Goal: Task Accomplishment & Management: Use online tool/utility

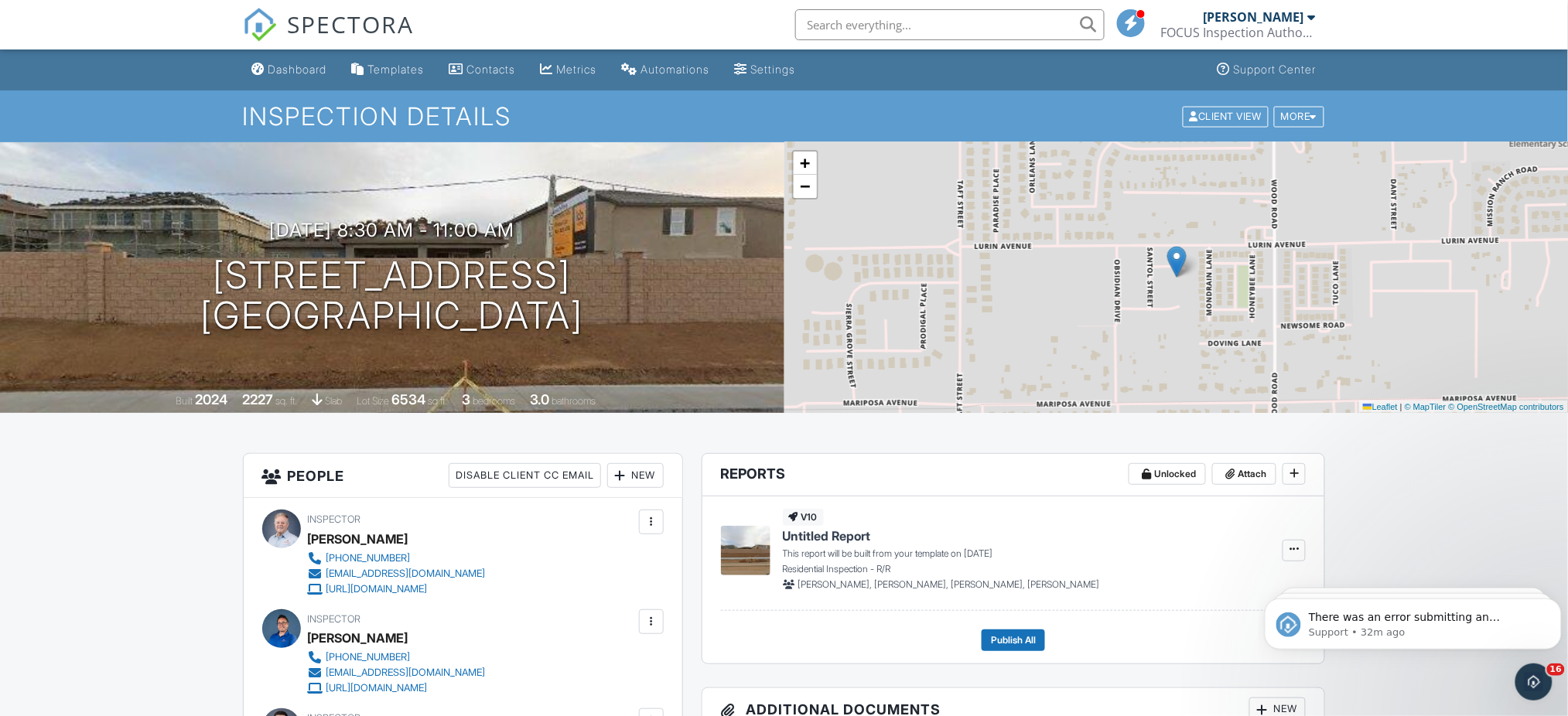
scroll to position [60, 0]
click at [1544, 616] on icon "Dismiss notification" at bounding box center [1544, 616] width 9 height 9
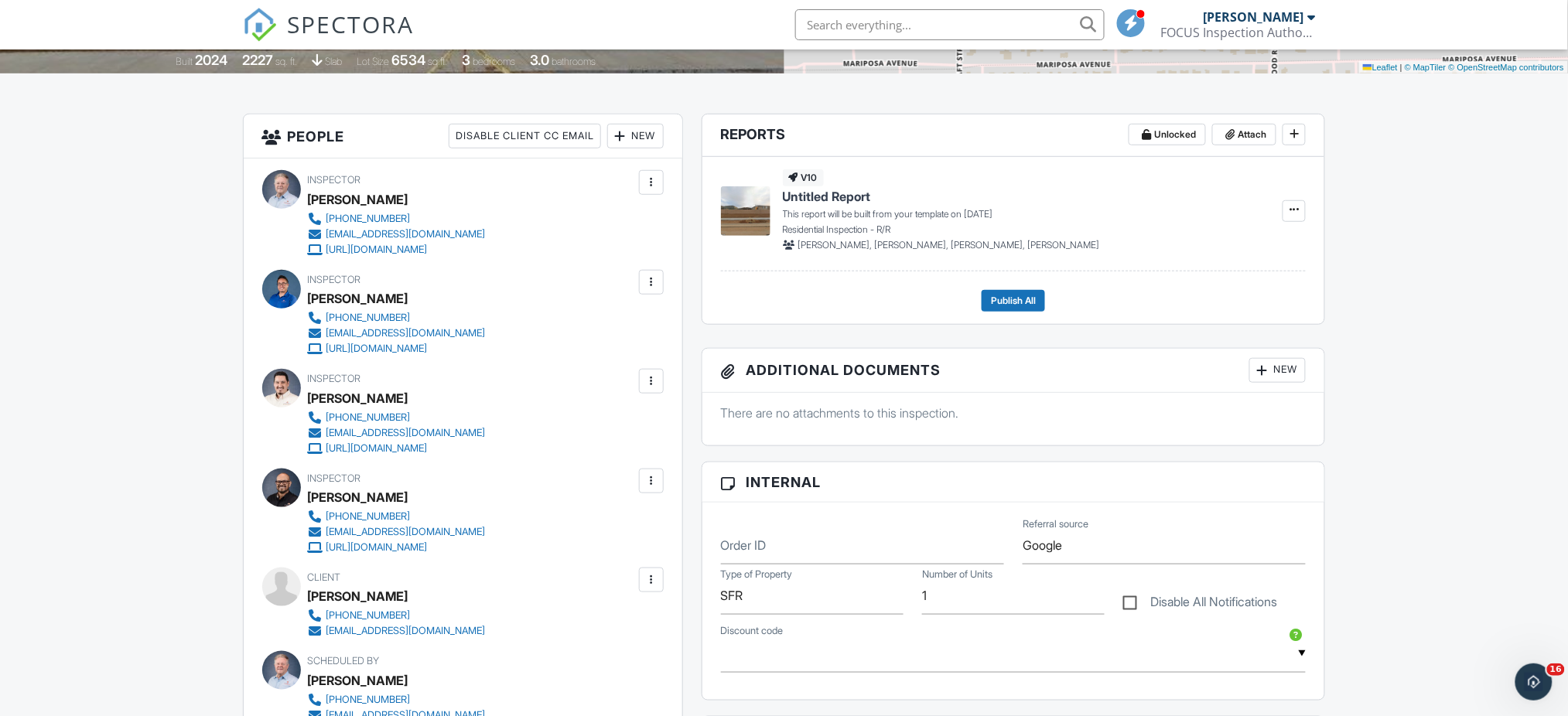
scroll to position [336, 0]
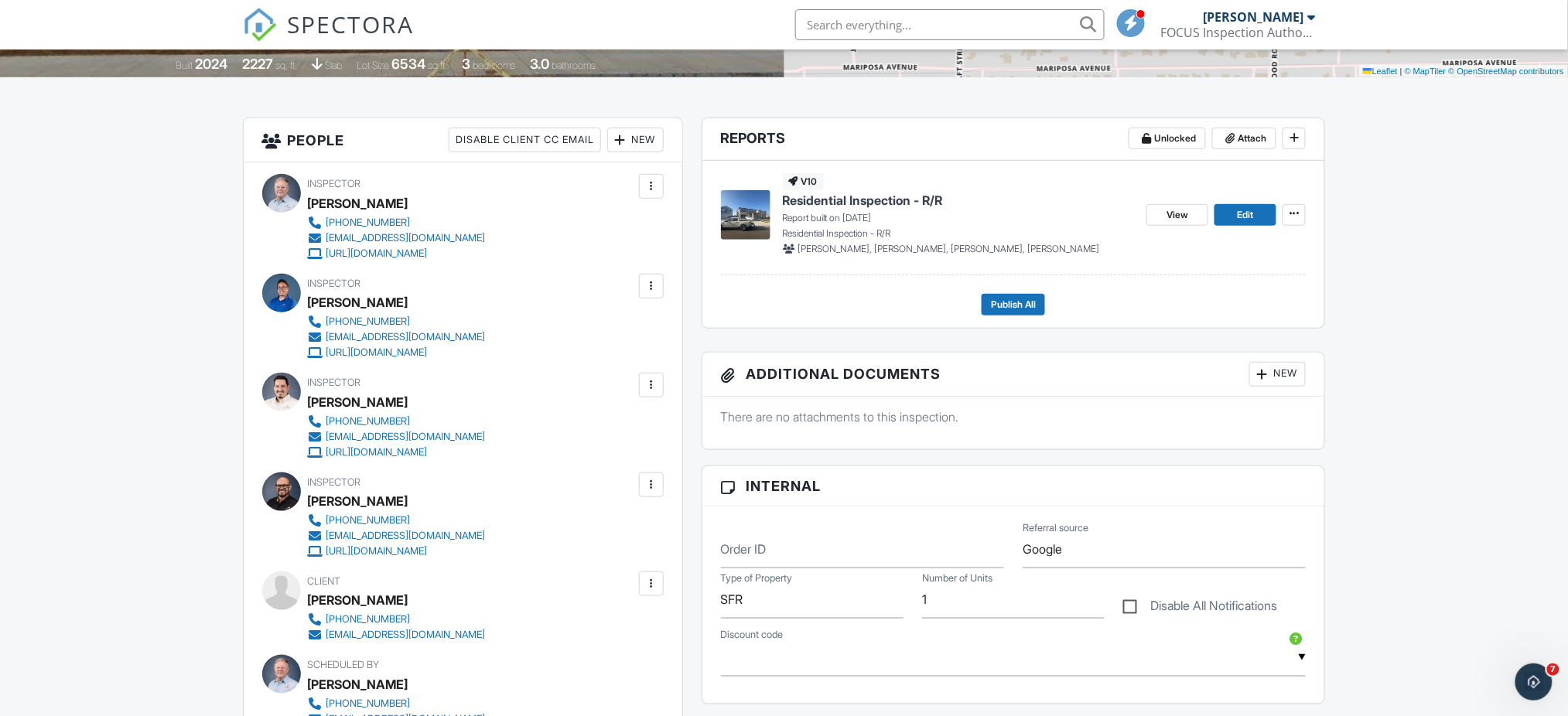
click at [847, 202] on span "Residential Inspection - R/R" at bounding box center [862, 199] width 160 height 17
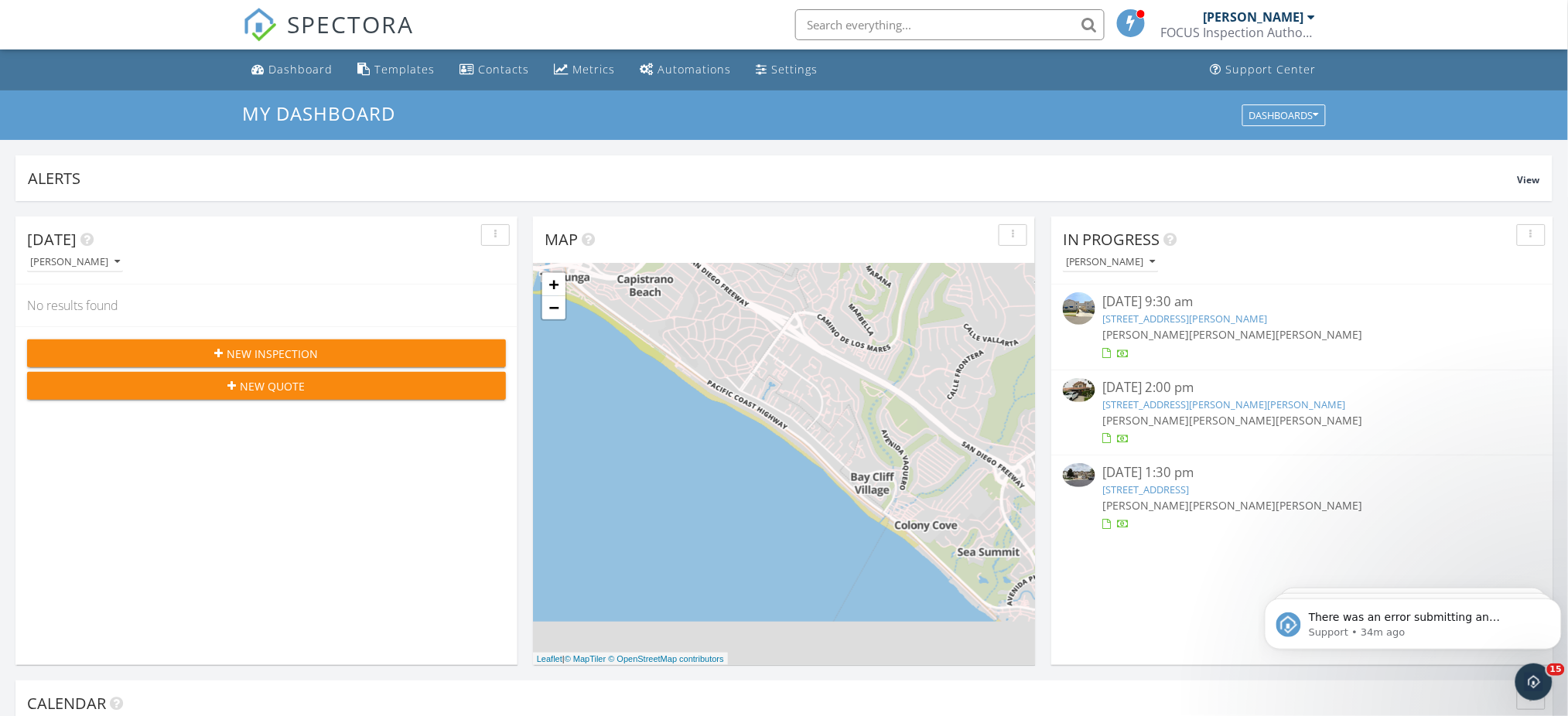
scroll to position [1438, 1600]
click at [1548, 611] on button "Dismiss notification" at bounding box center [1544, 614] width 10 height 12
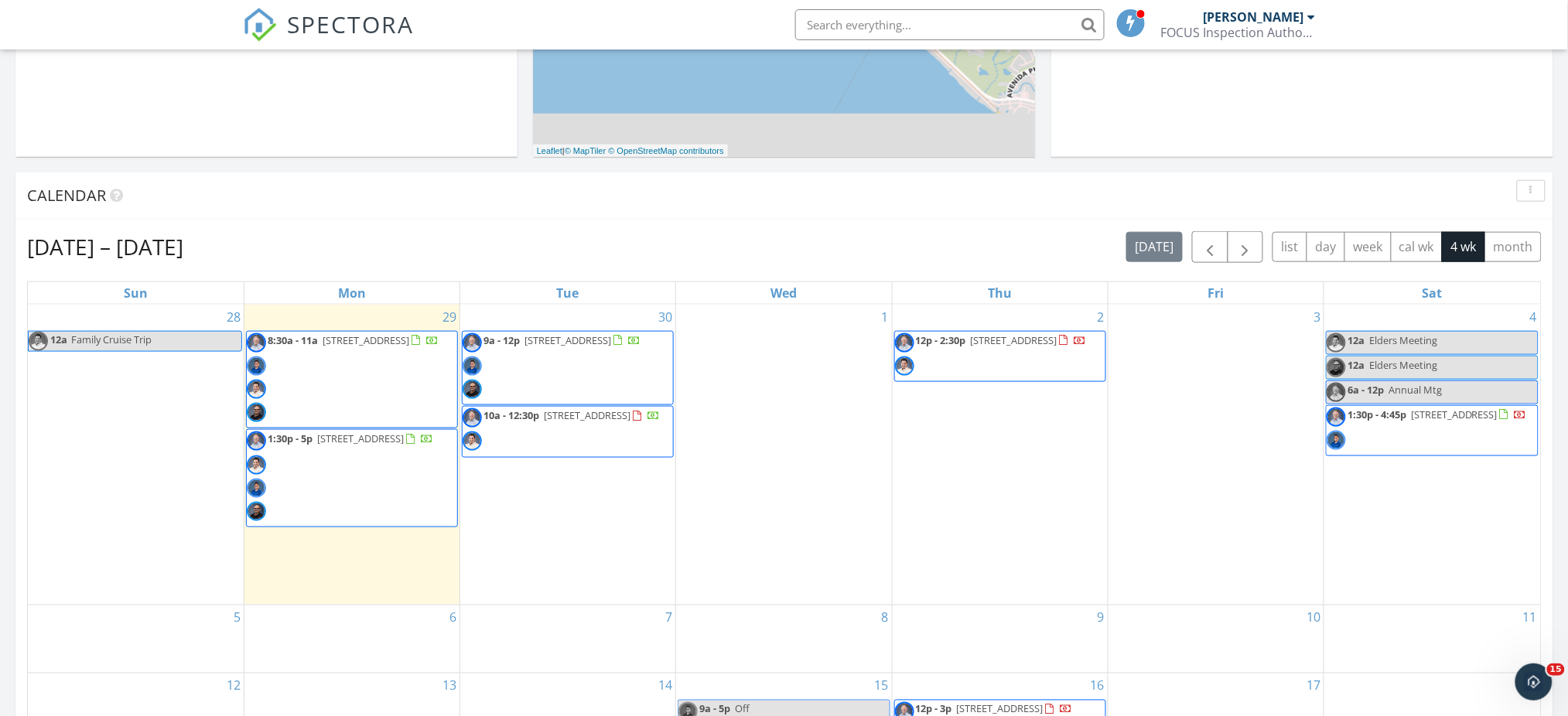
scroll to position [513, 0]
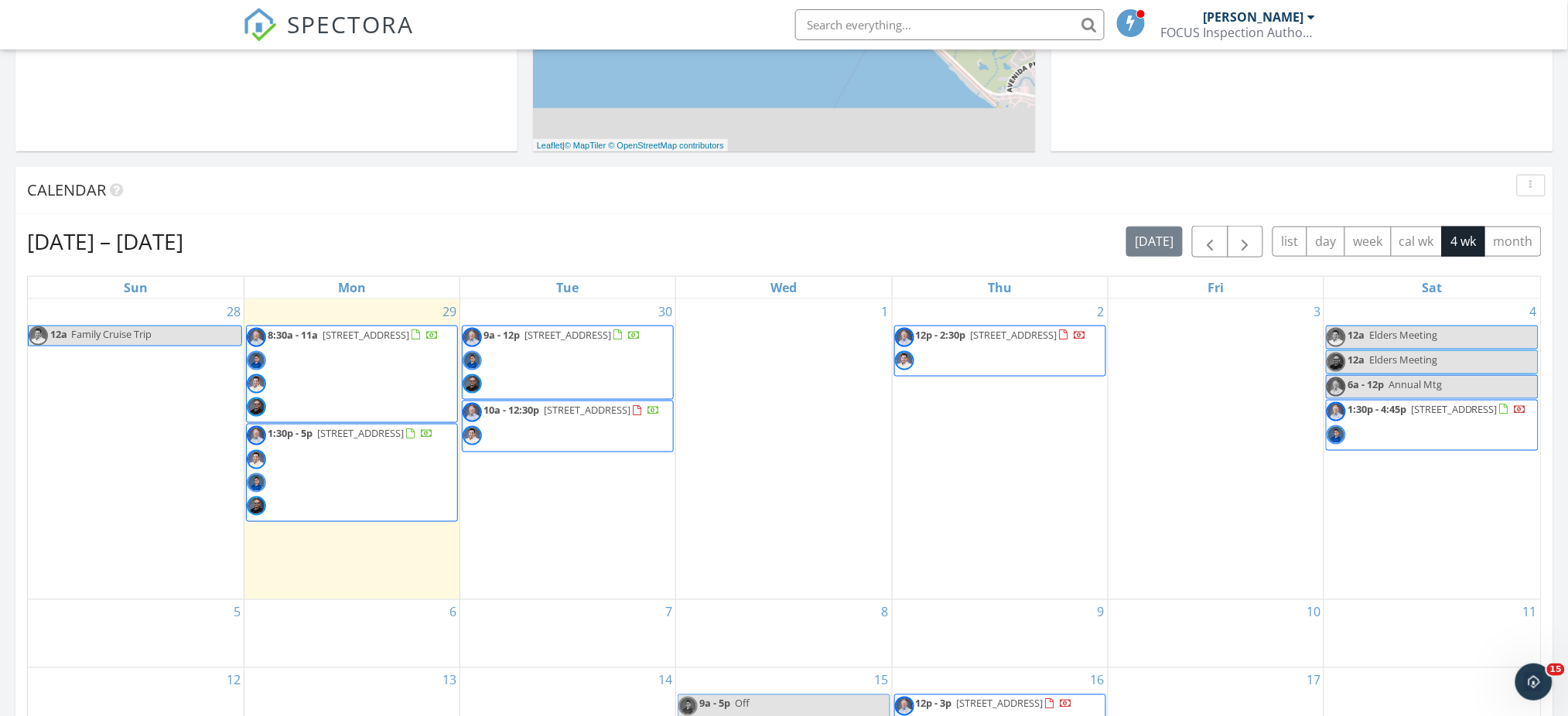
click at [373, 367] on span "8:30a - 11a 18841 Louvi Ct, Riverside 92508" at bounding box center [342, 375] width 191 height 94
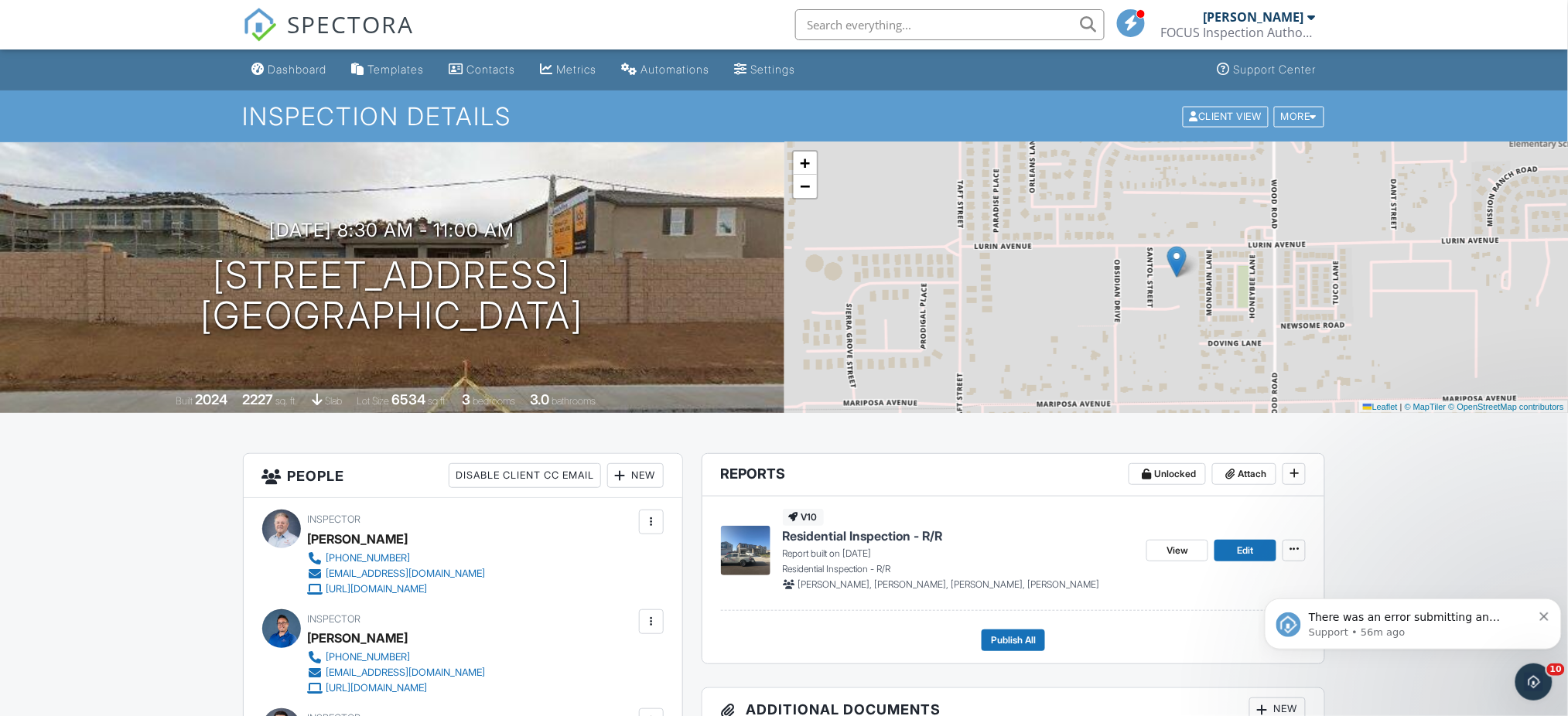
click at [305, 74] on div "Dashboard" at bounding box center [298, 69] width 59 height 13
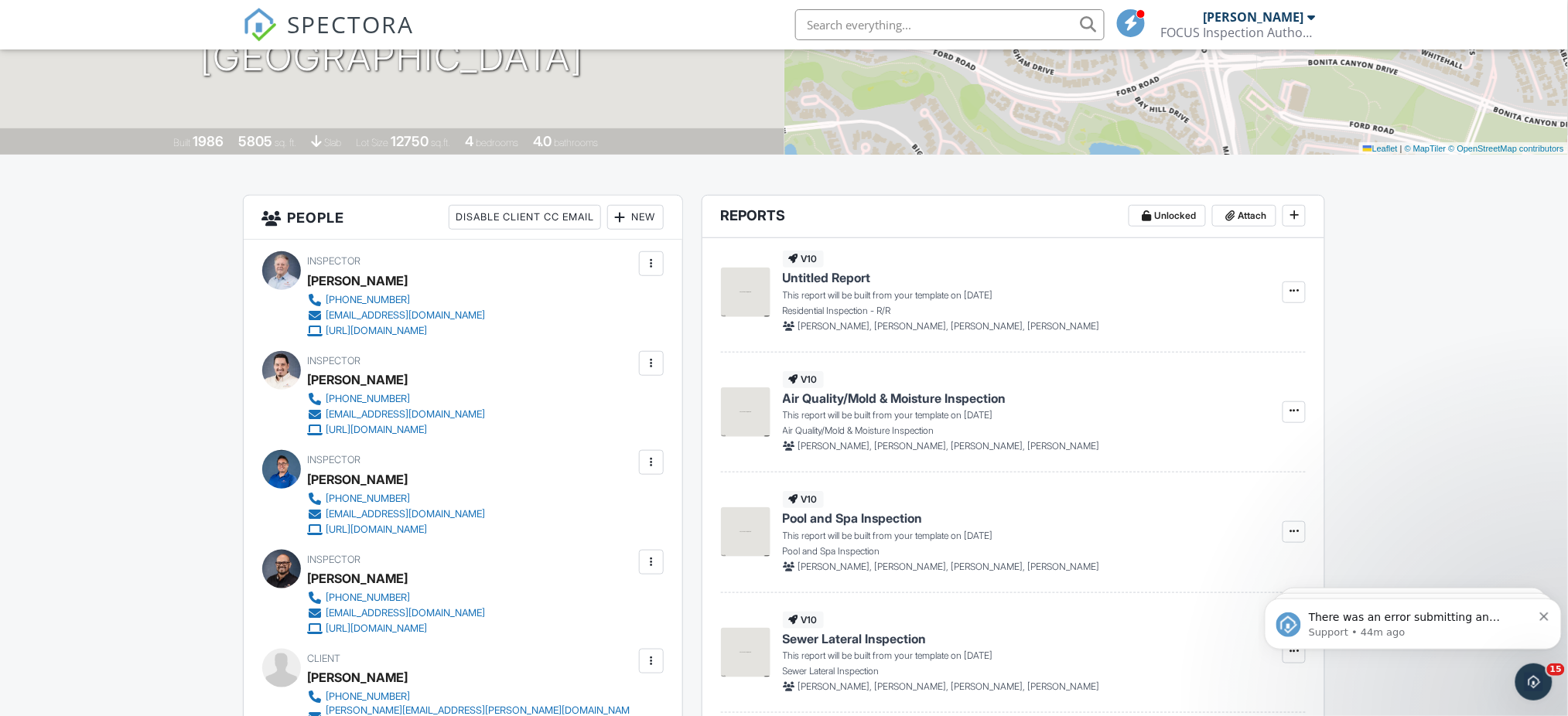
click at [1542, 614] on icon "Dismiss notification" at bounding box center [1544, 616] width 9 height 9
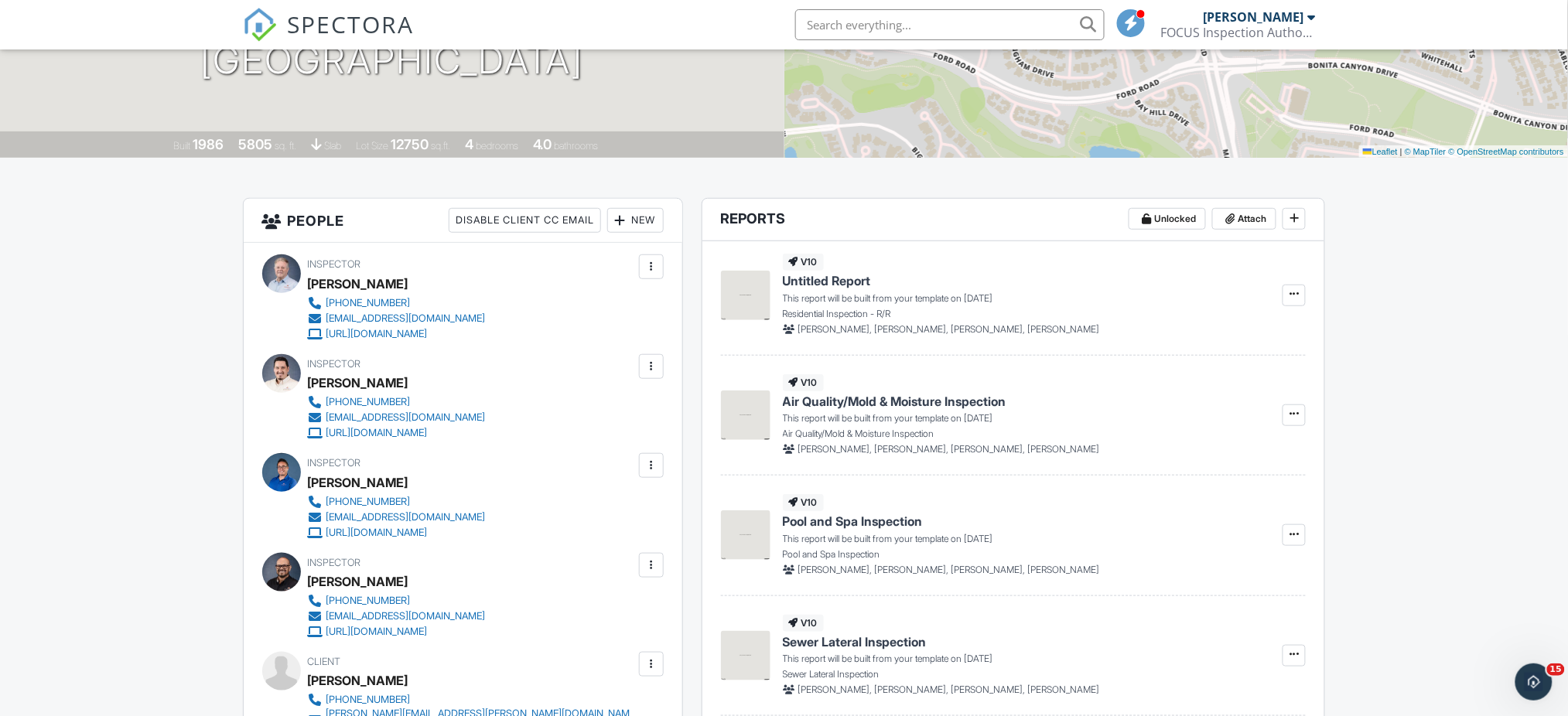
scroll to position [216, 0]
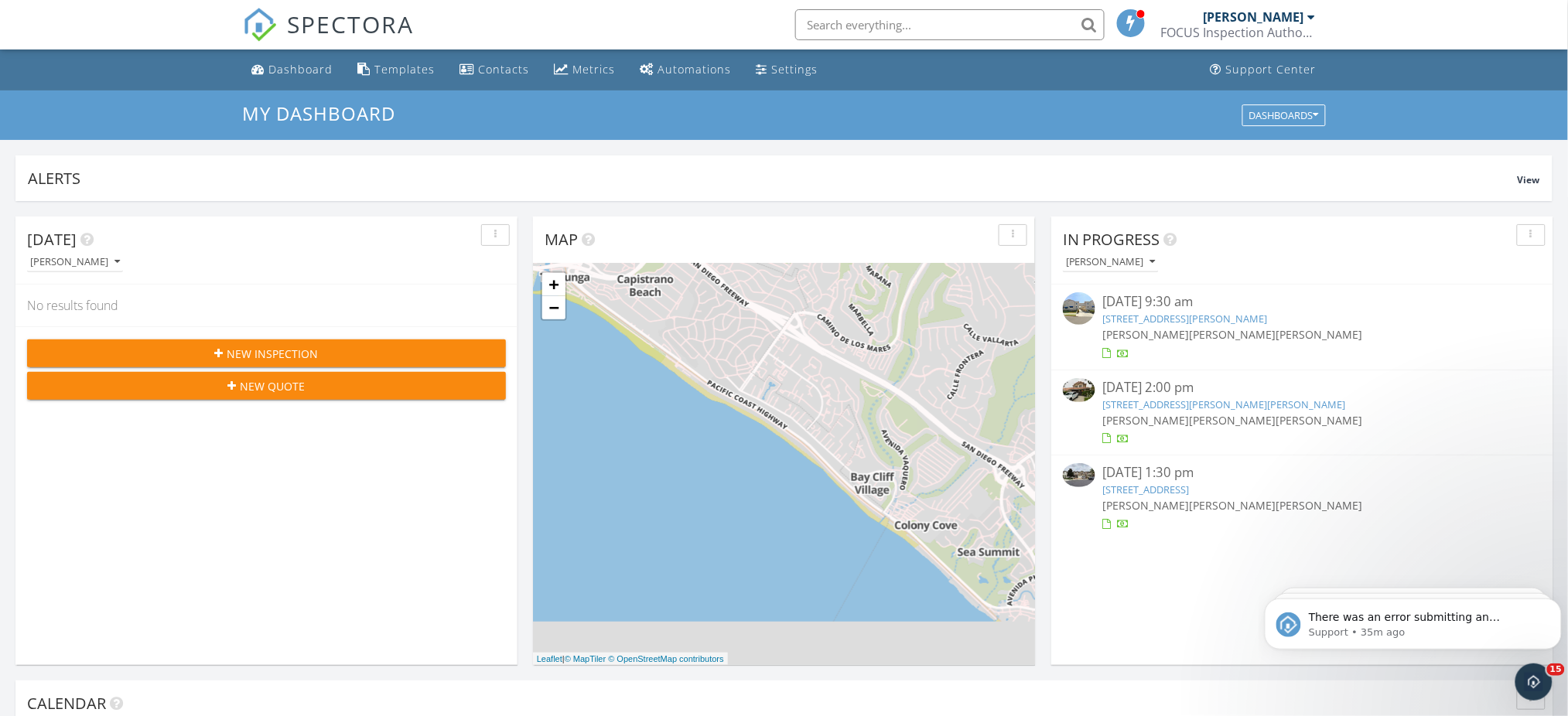
scroll to position [1438, 1600]
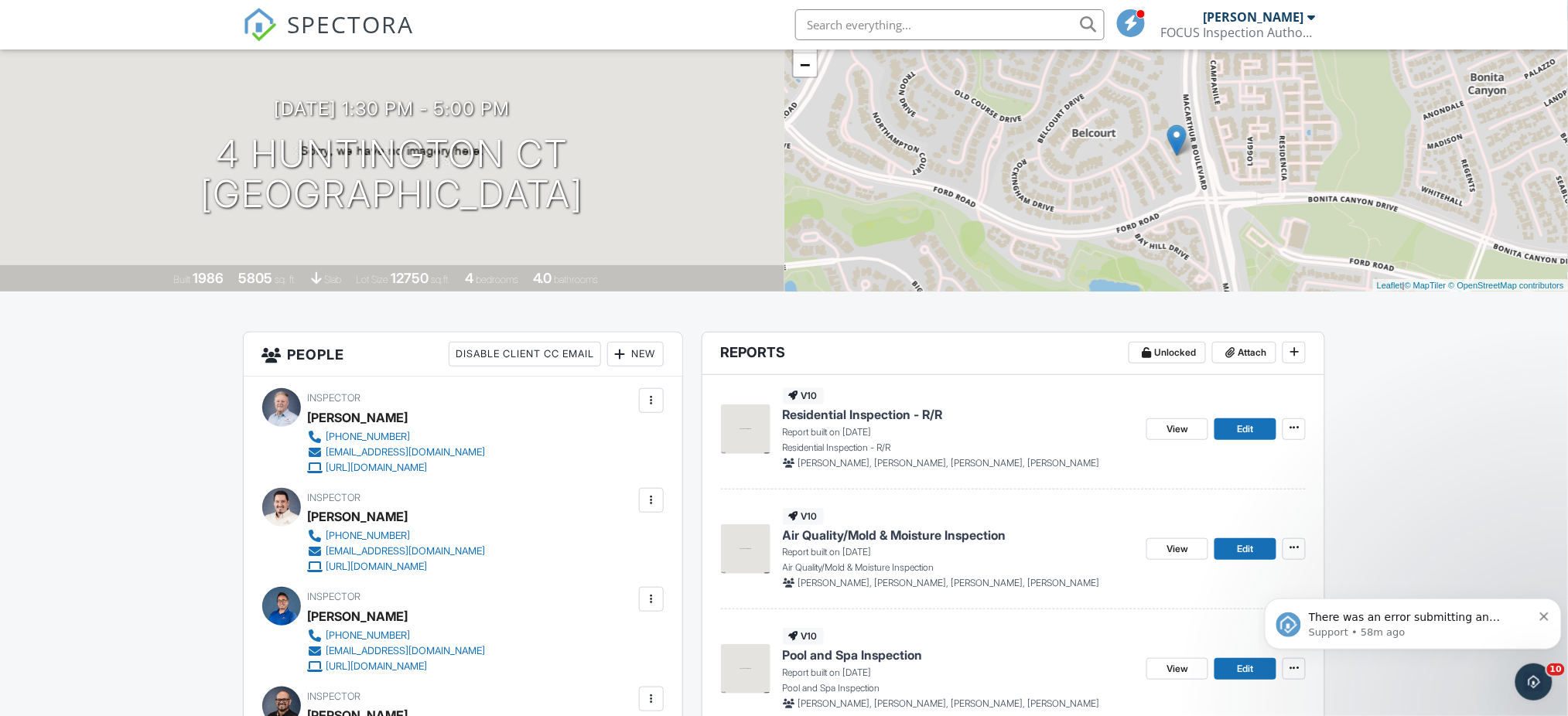
scroll to position [165, 0]
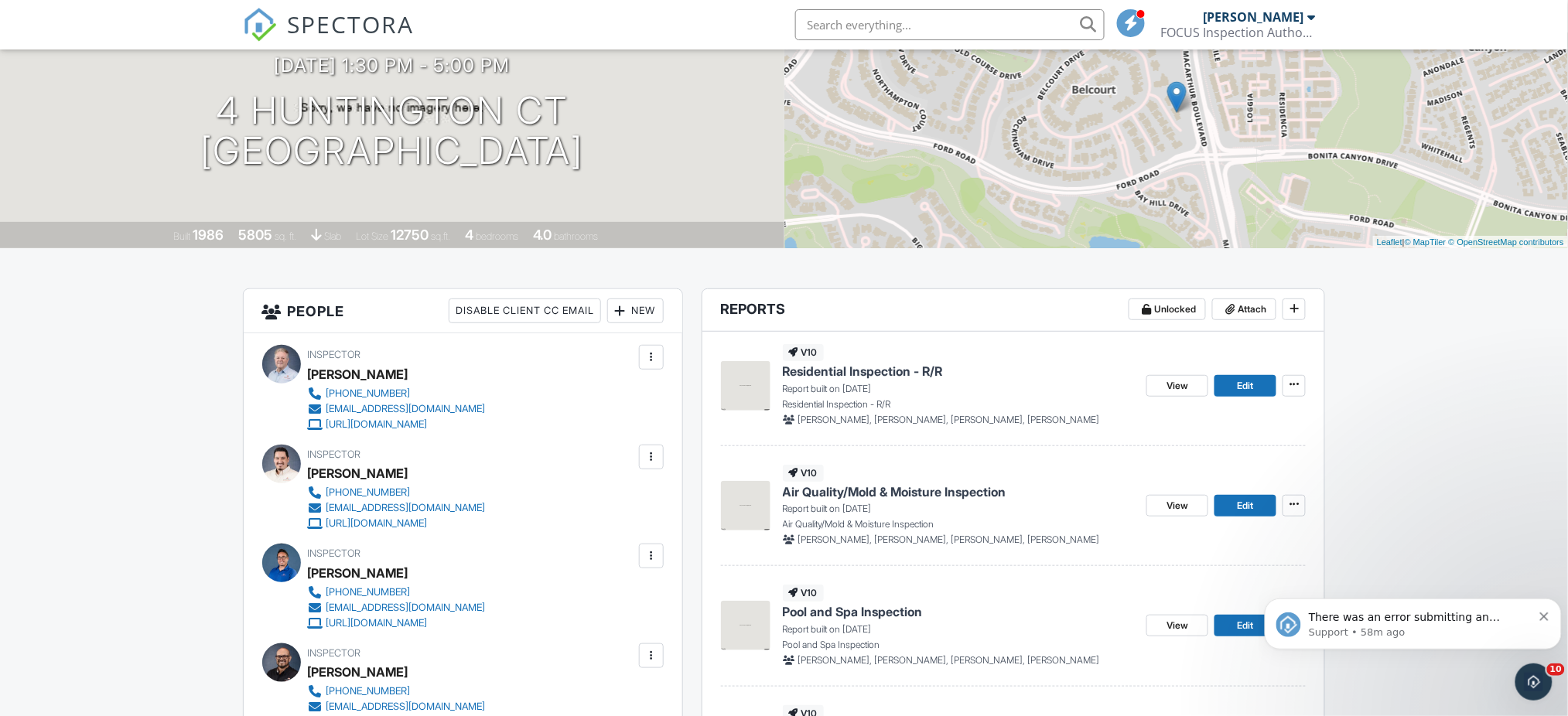
click at [866, 370] on span "Residential Inspection - R/R" at bounding box center [862, 370] width 160 height 17
